Goal: Task Accomplishment & Management: Manage account settings

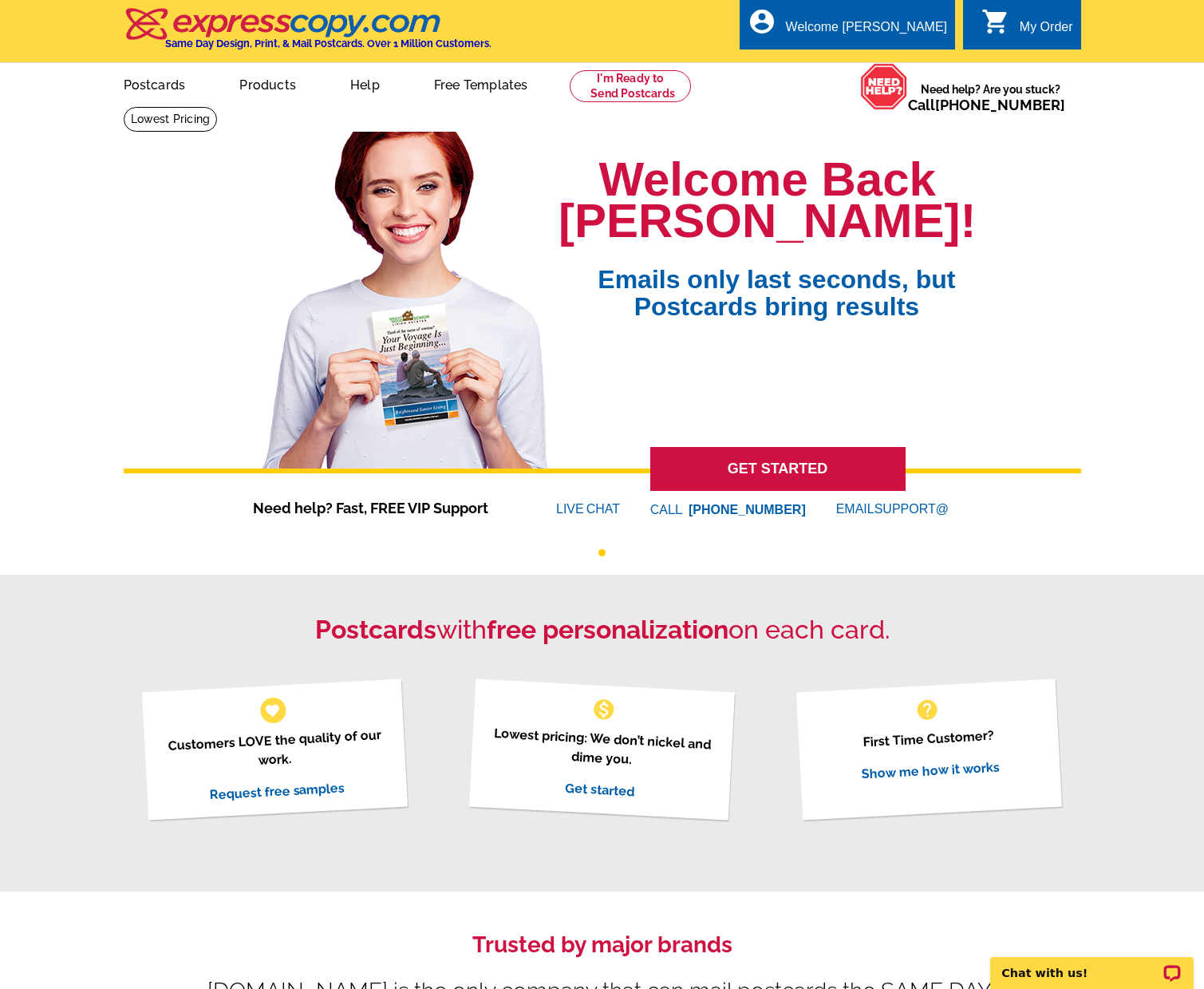
click at [1016, 32] on link "0 shopping_cart My Order" at bounding box center [1027, 27] width 92 height 20
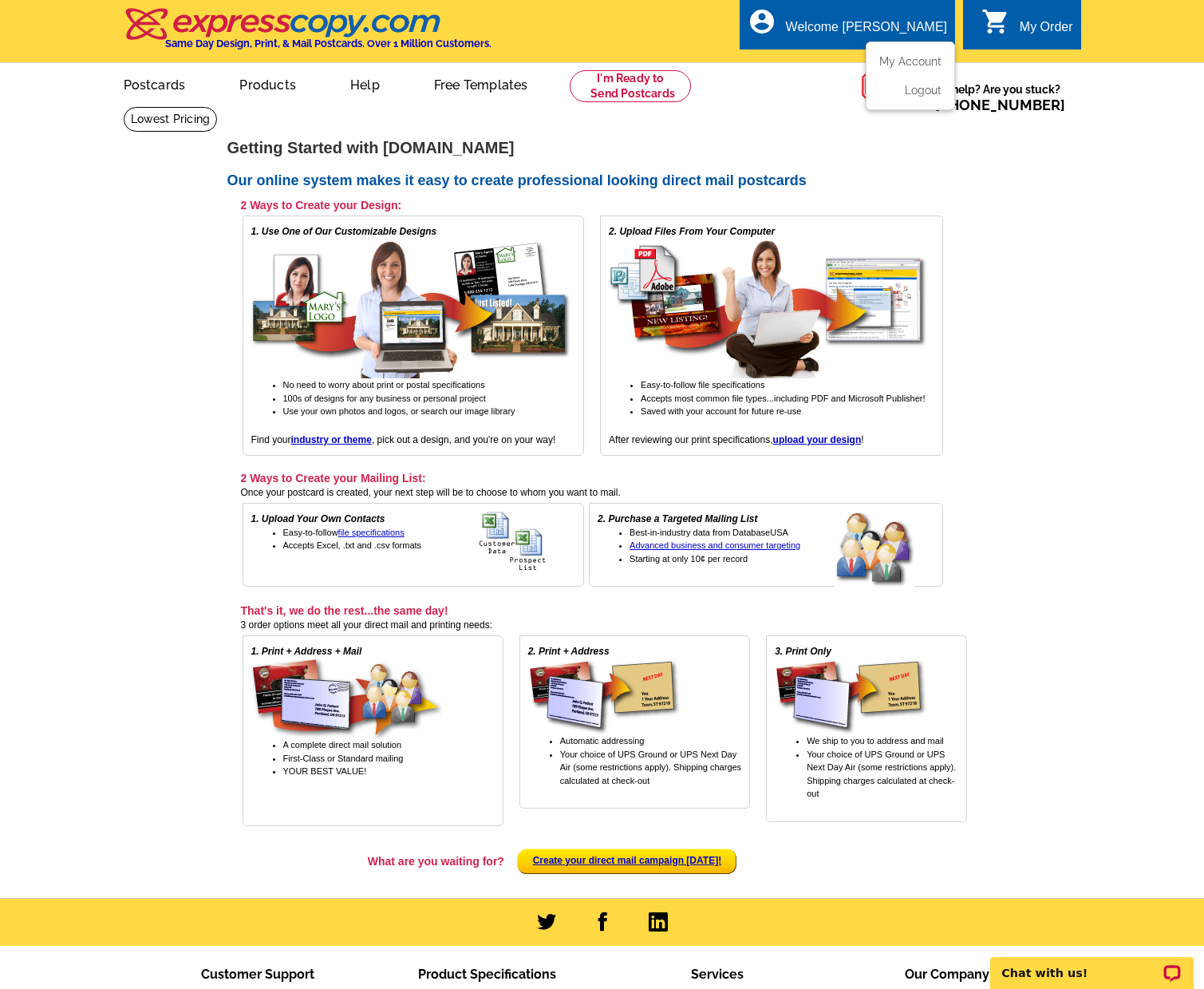
click at [937, 31] on div "Welcome [PERSON_NAME]" at bounding box center [867, 31] width 161 height 23
click at [913, 55] on link "My Account" at bounding box center [907, 61] width 69 height 15
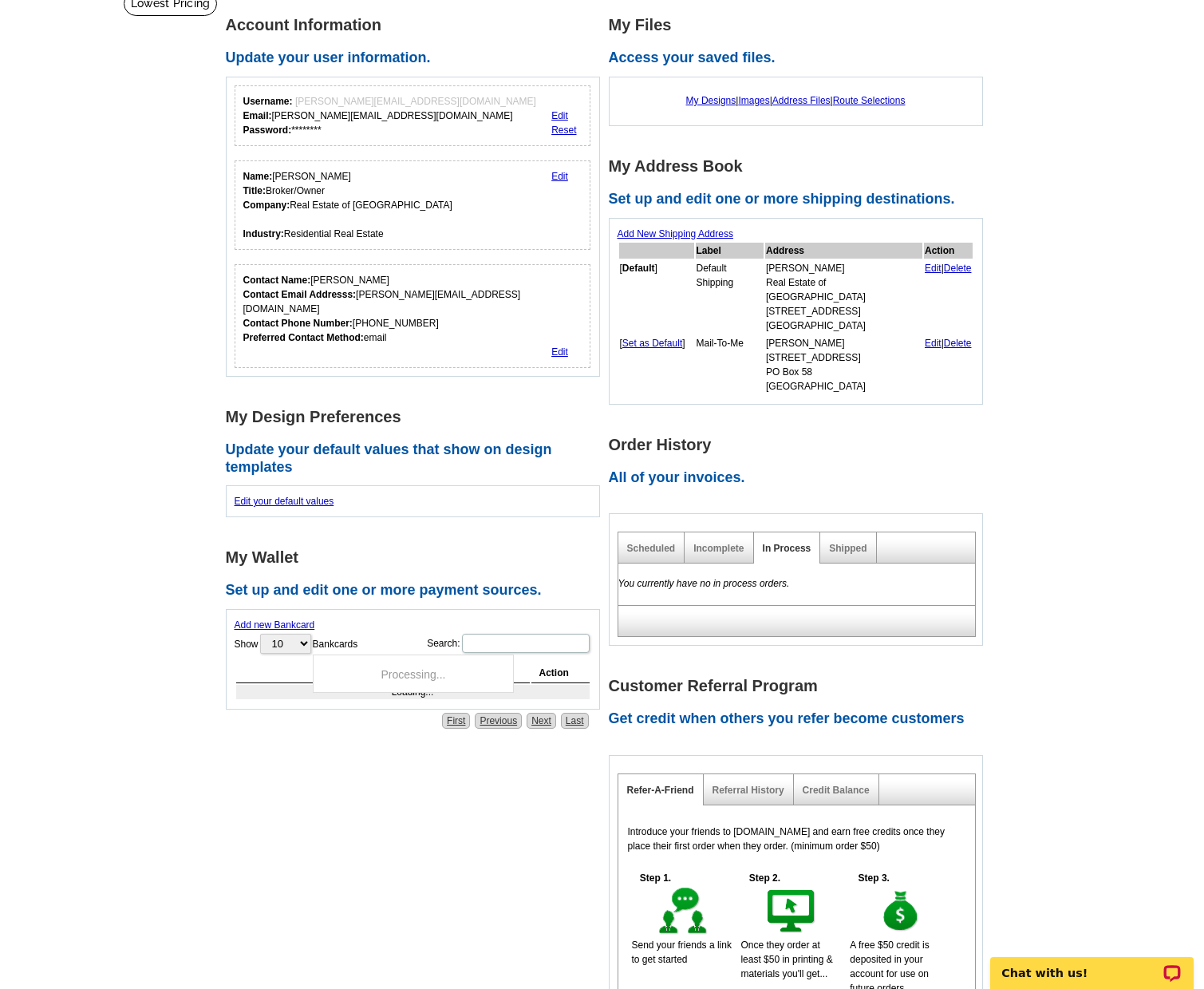
scroll to position [118, 0]
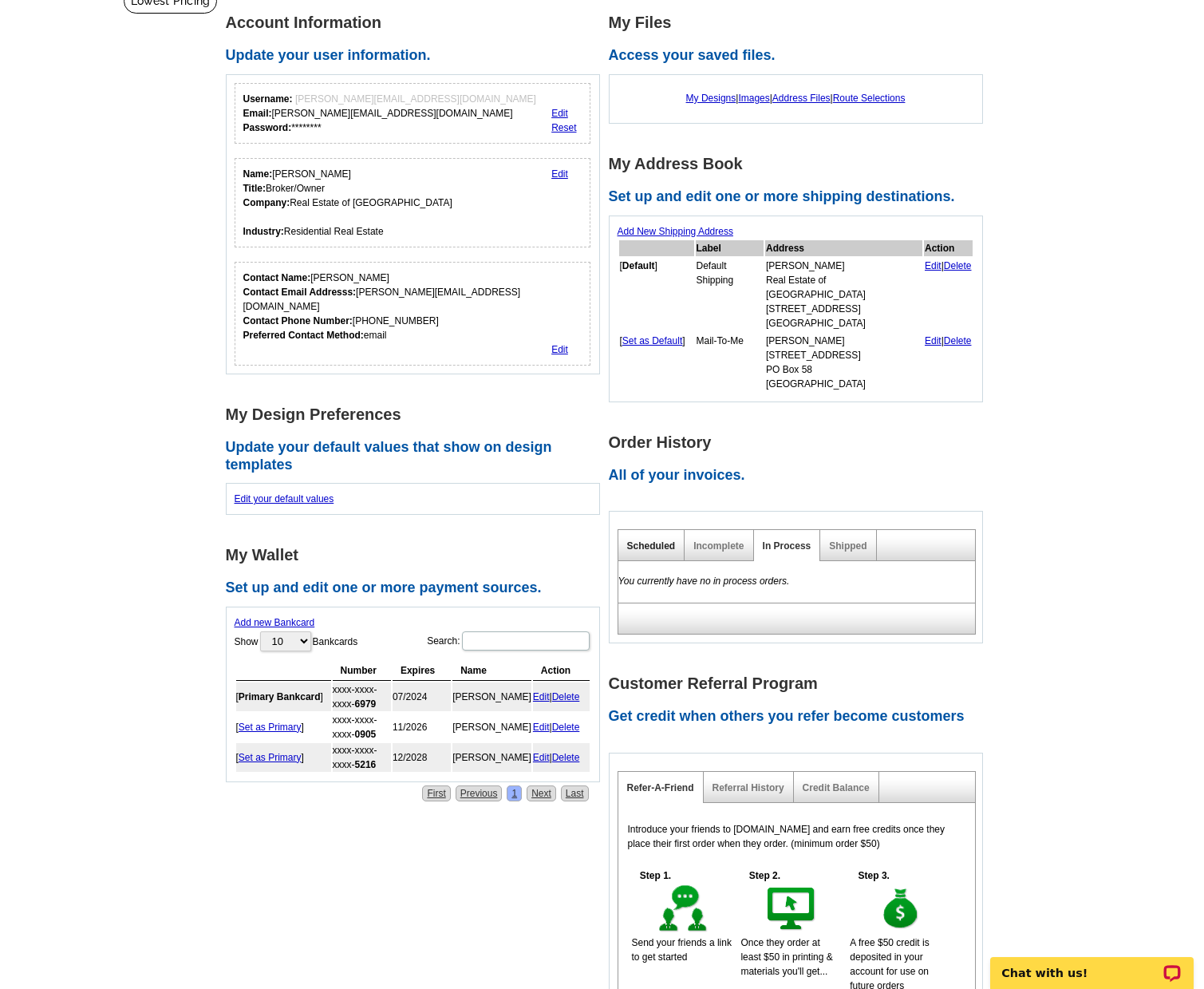
click at [646, 540] on link "Scheduled" at bounding box center [651, 546] width 48 height 11
click at [709, 540] on link "Incomplete" at bounding box center [718, 546] width 50 height 11
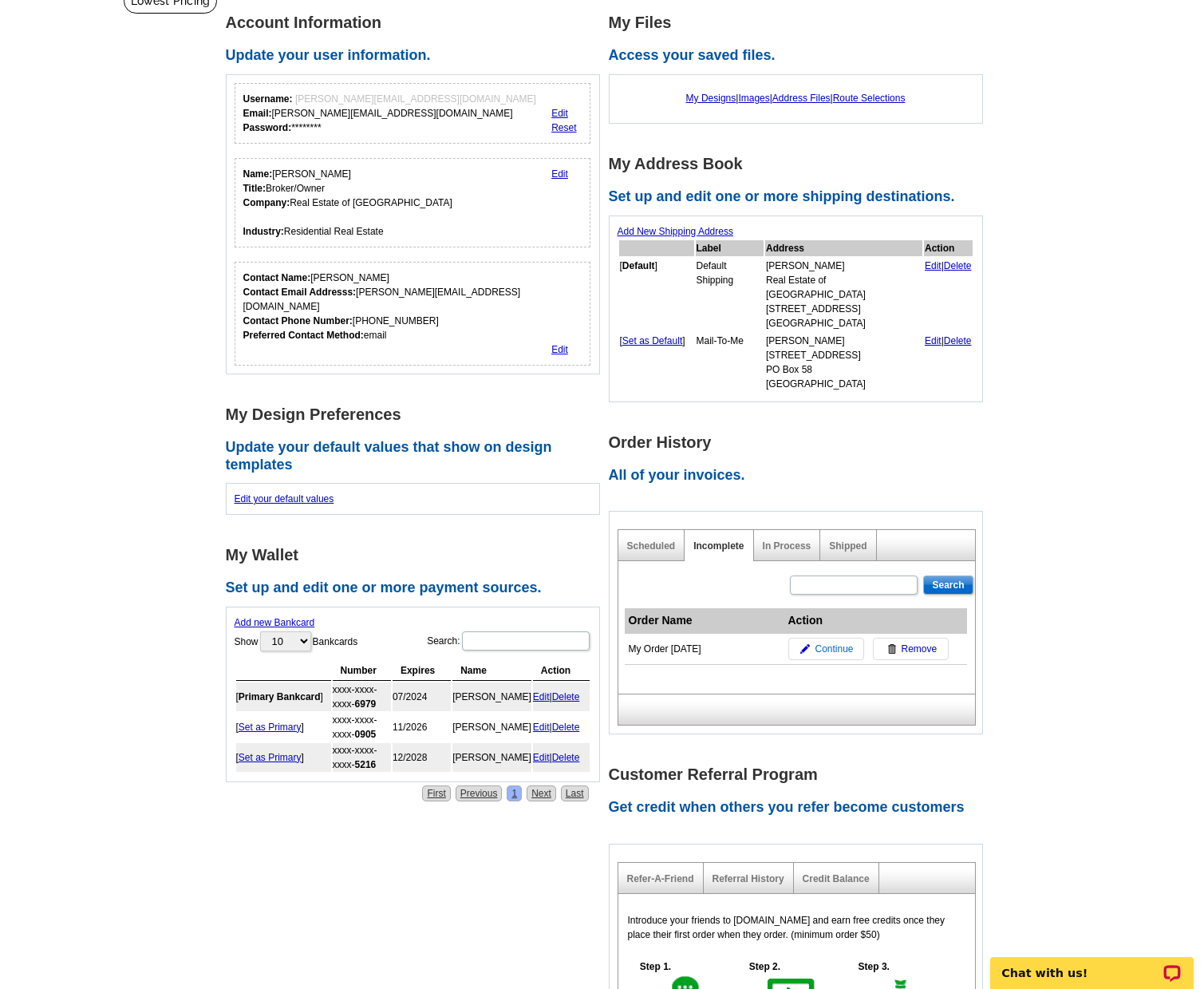
click at [818, 642] on span "Continue" at bounding box center [834, 649] width 38 height 15
click at [785, 540] on link "In Process" at bounding box center [787, 546] width 48 height 11
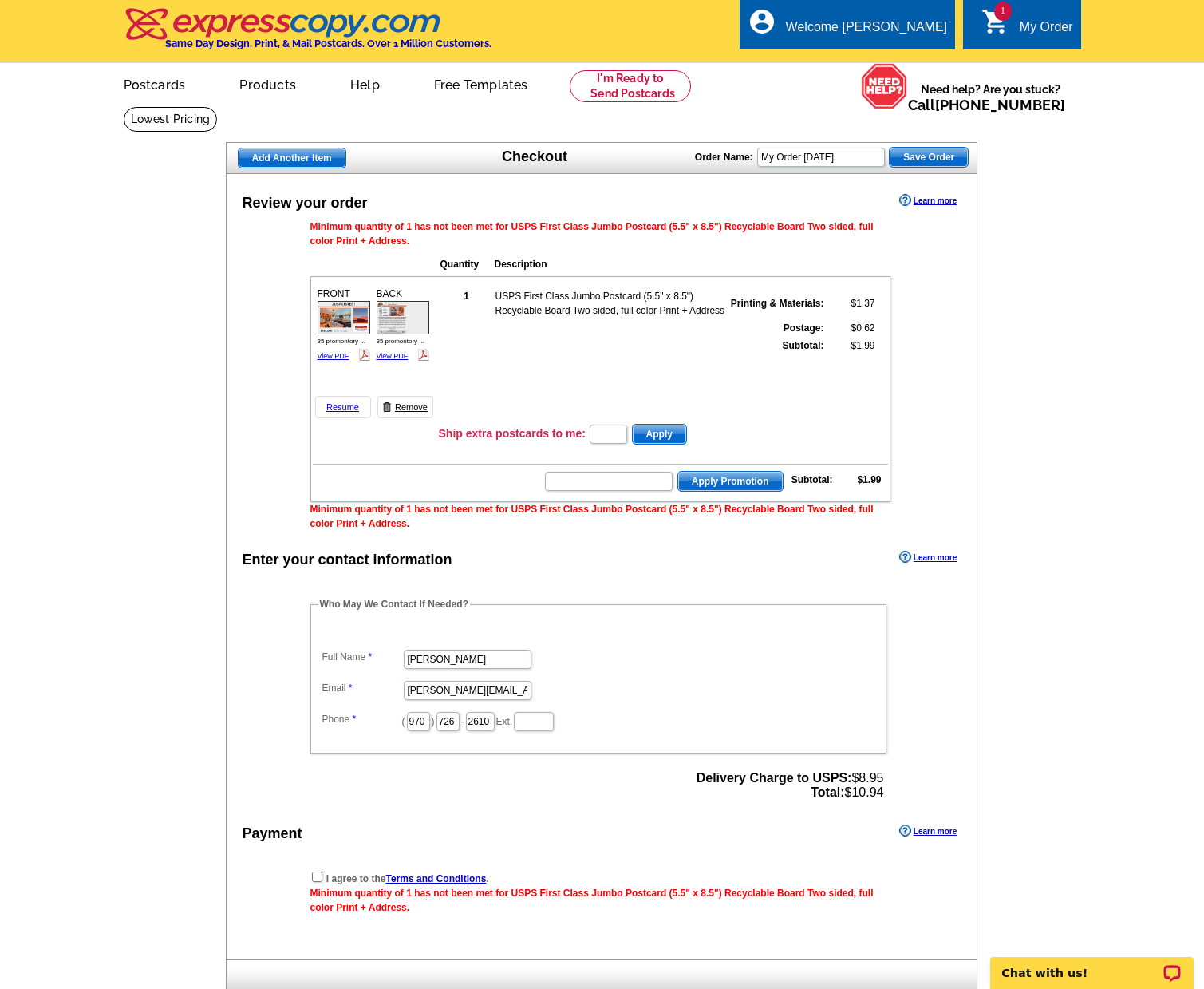
click at [401, 403] on link "Remove" at bounding box center [405, 407] width 56 height 23
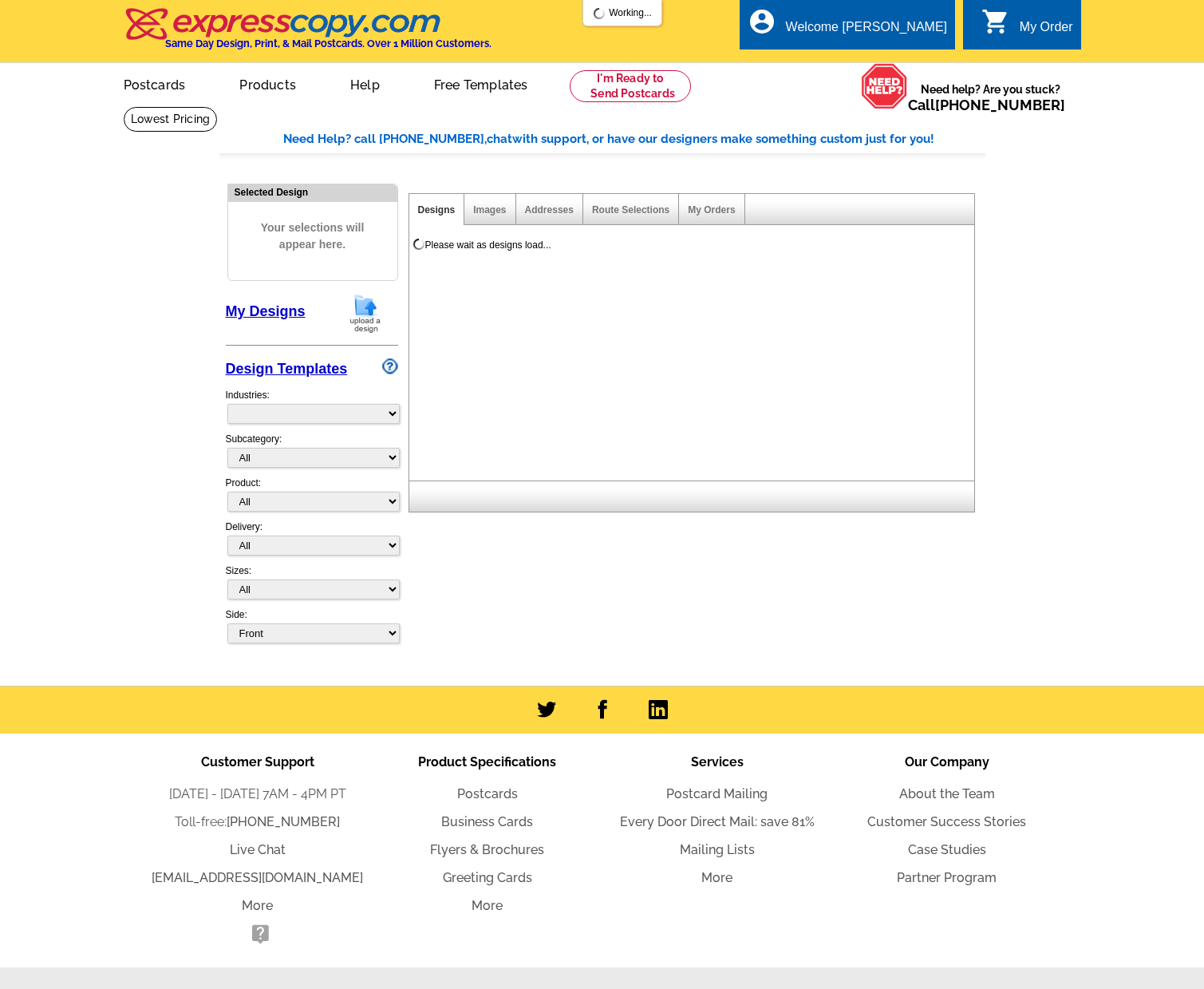
select select "785"
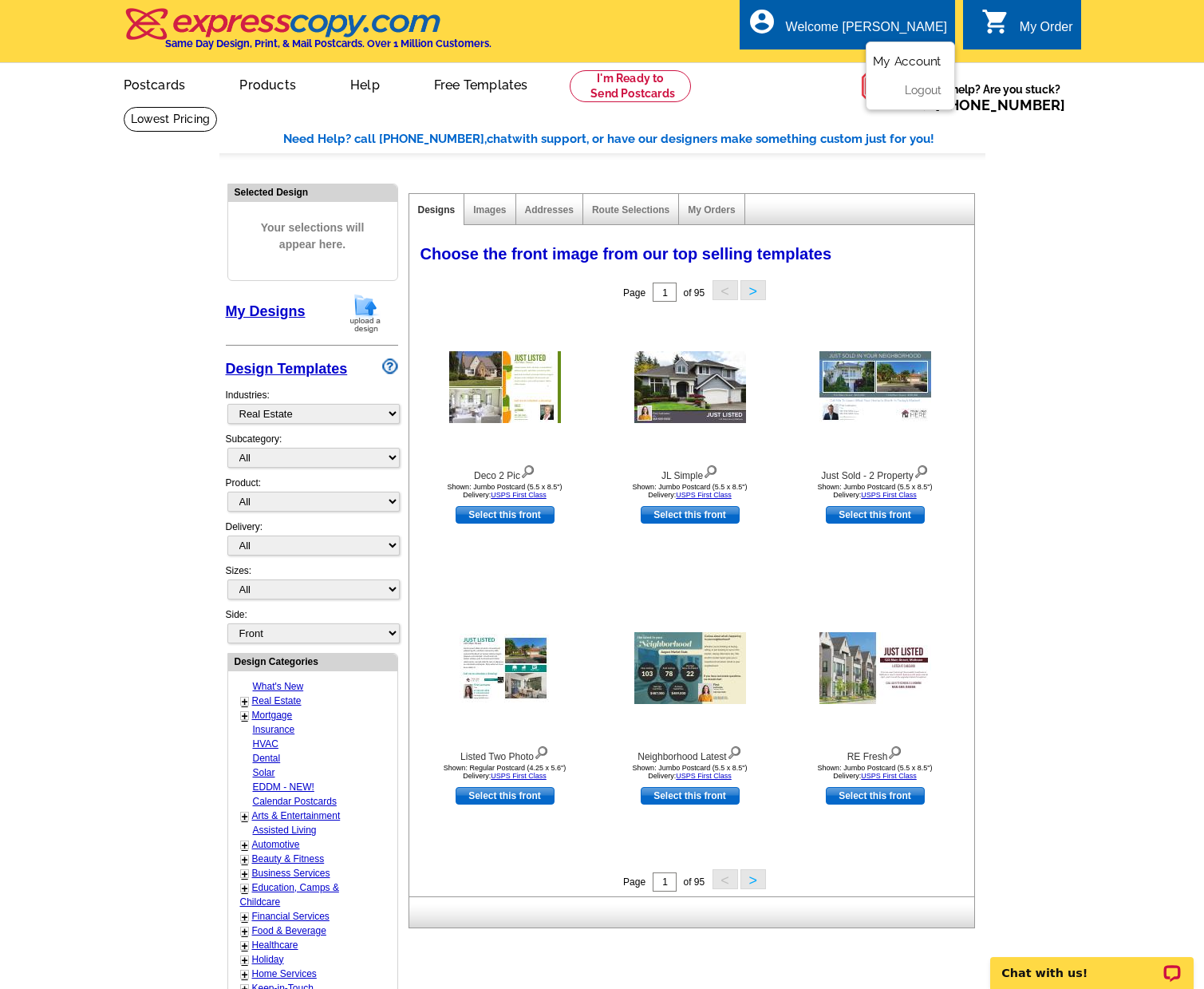
click at [913, 57] on link "My Account" at bounding box center [907, 61] width 69 height 15
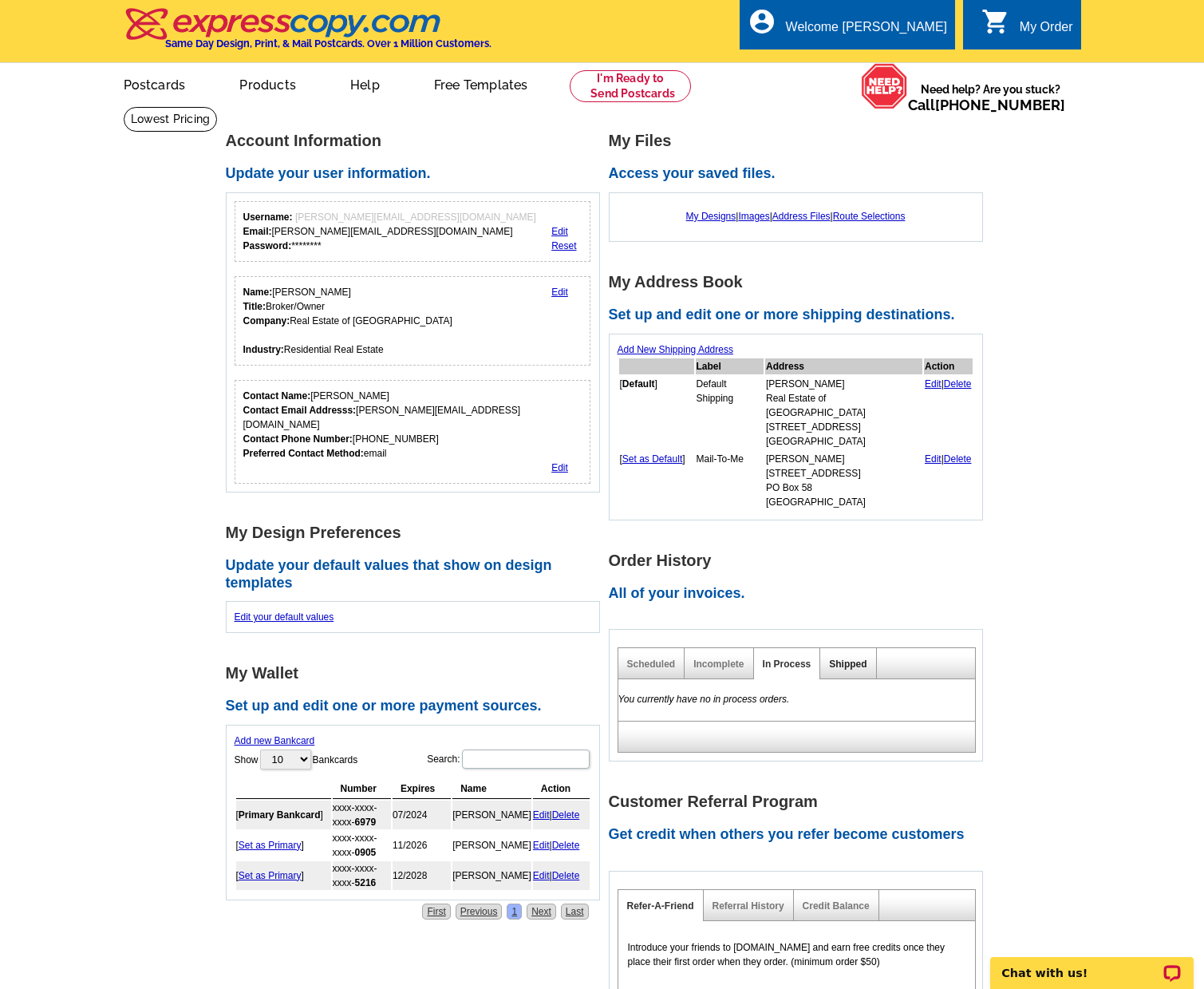
click at [844, 659] on link "Shipped" at bounding box center [847, 664] width 37 height 11
click at [649, 659] on link "Scheduled" at bounding box center [651, 664] width 48 height 11
click at [1026, 27] on div "My Order" at bounding box center [1047, 31] width 53 height 23
